Goal: Information Seeking & Learning: Learn about a topic

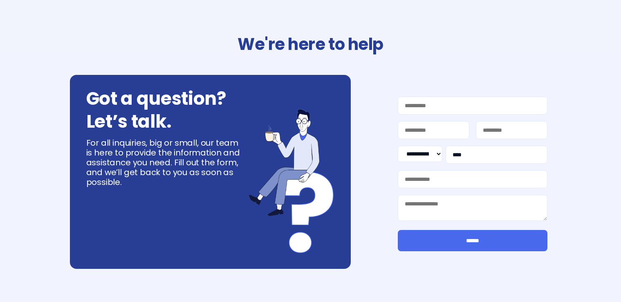
select select "**"
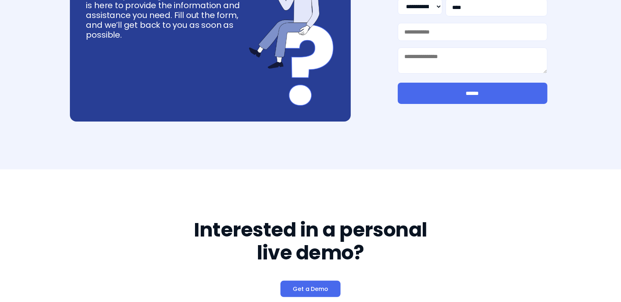
scroll to position [518, 0]
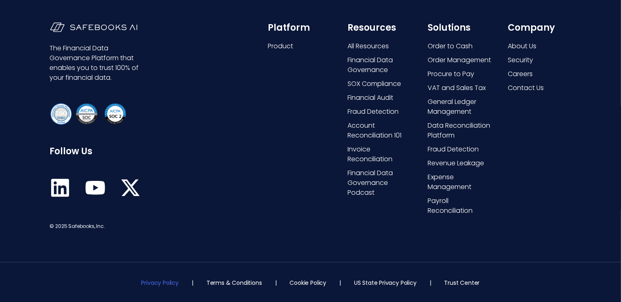
click at [167, 281] on link "Privacy Policy" at bounding box center [160, 283] width 37 height 8
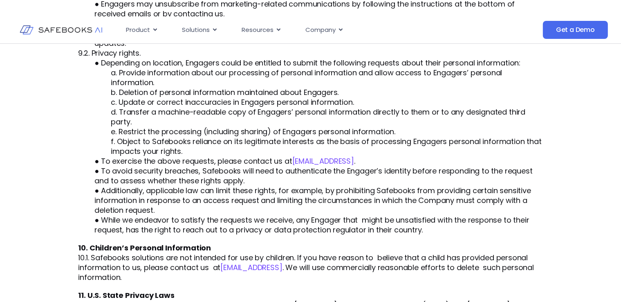
scroll to position [1557, 0]
